Goal: Task Accomplishment & Management: Manage account settings

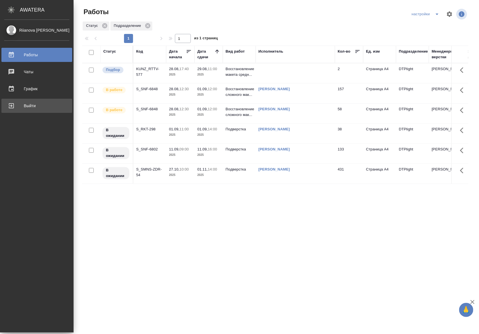
click at [17, 105] on div "Выйти" at bounding box center [36, 106] width 65 height 8
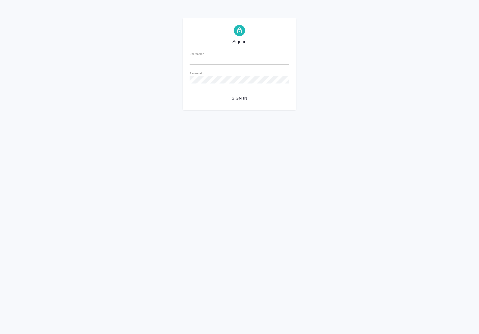
type input "[EMAIL_ADDRESS][DOMAIN_NAME]"
click at [235, 97] on span "Sign in" at bounding box center [239, 98] width 91 height 7
